Goal: Transaction & Acquisition: Purchase product/service

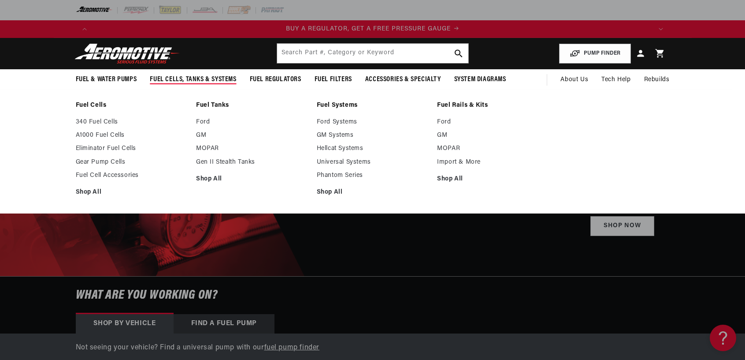
scroll to position [0, 559]
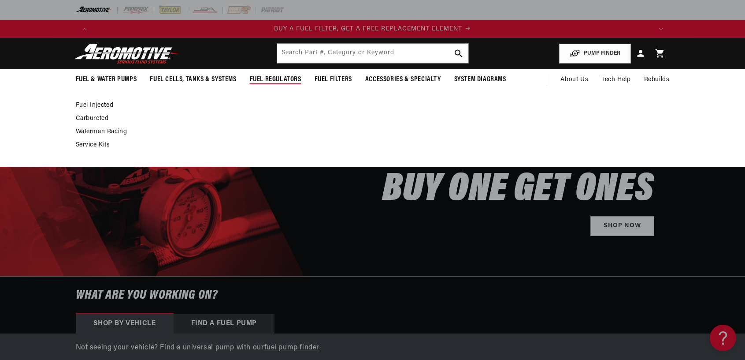
click at [97, 116] on link "Carbureted" at bounding box center [368, 119] width 585 height 8
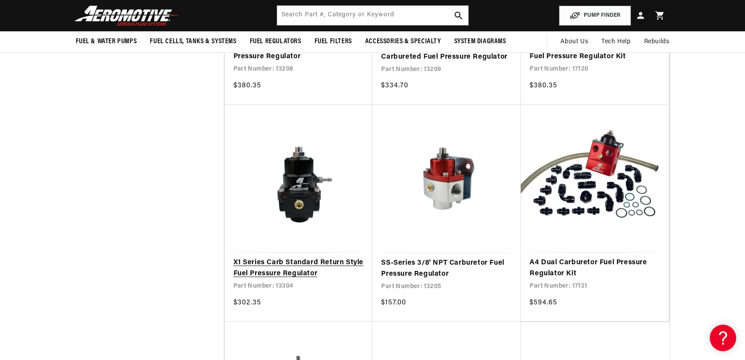
scroll to position [0, 1677]
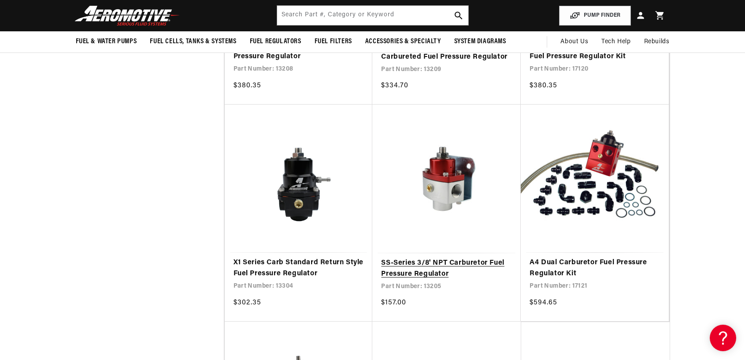
click at [423, 262] on link "SS-Series 3/8' NPT Carburetor Fuel Pressure Regulator" at bounding box center [446, 268] width 131 height 22
